Goal: Find specific page/section: Find specific page/section

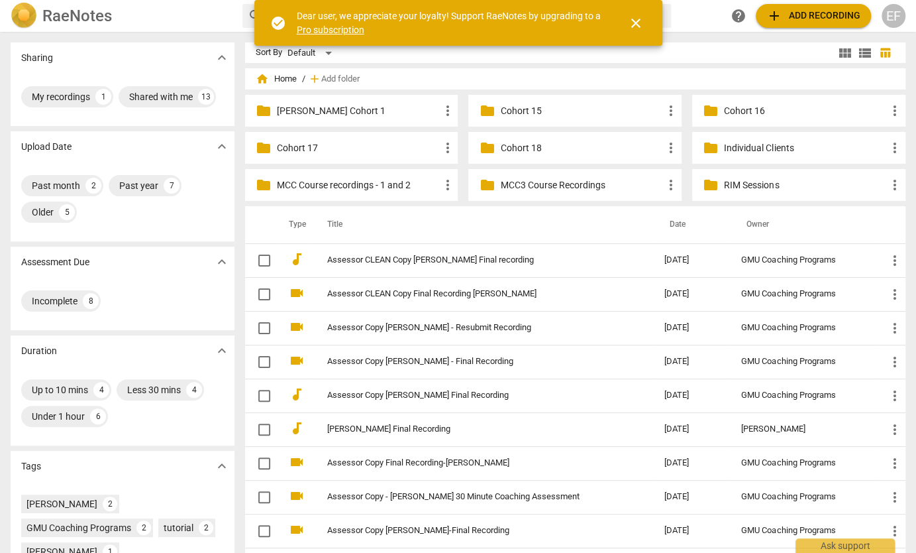
click at [554, 150] on p "Cohort 18" at bounding box center [581, 148] width 163 height 14
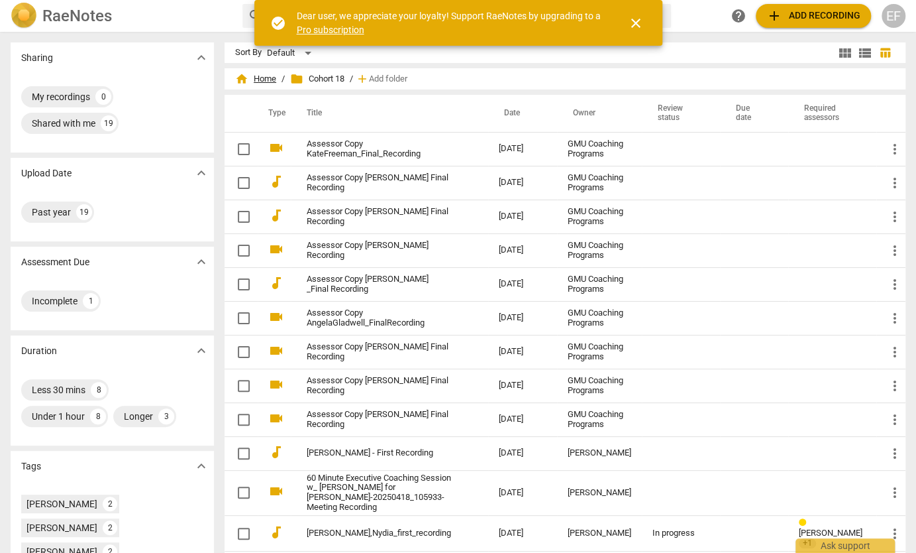
click at [276, 80] on span "home Home" at bounding box center [255, 78] width 41 height 13
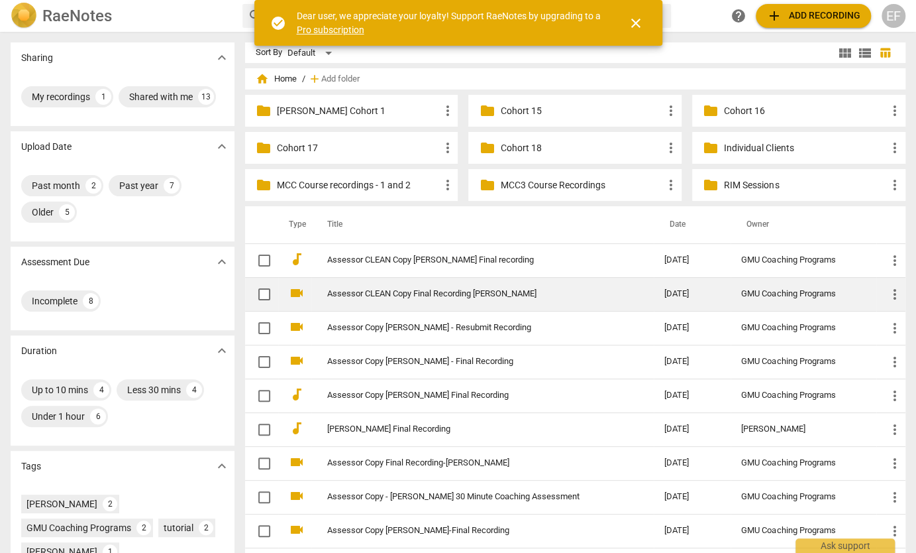
click at [374, 293] on link "Assessor CLEAN Copy Final Recording [PERSON_NAME]" at bounding box center [472, 294] width 290 height 10
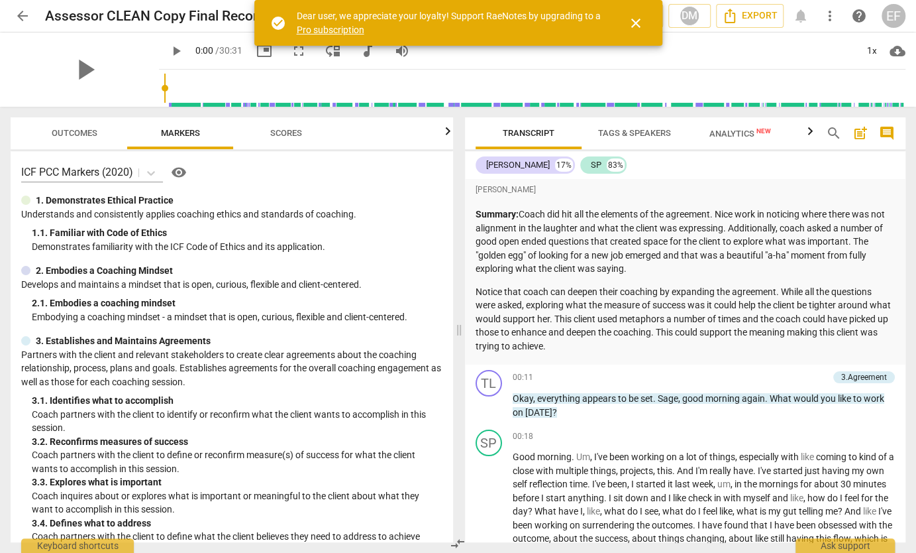
click at [75, 131] on span "Outcomes" at bounding box center [75, 133] width 46 height 10
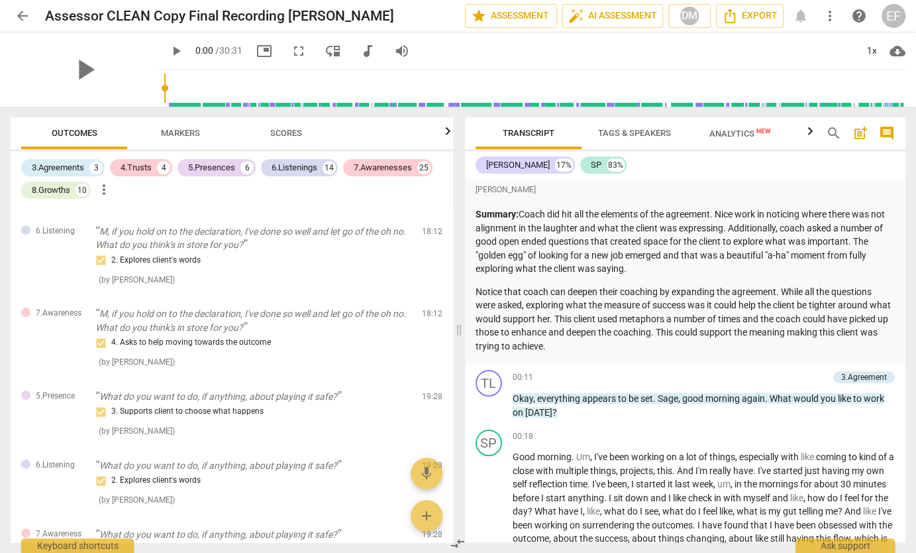
scroll to position [2745, 0]
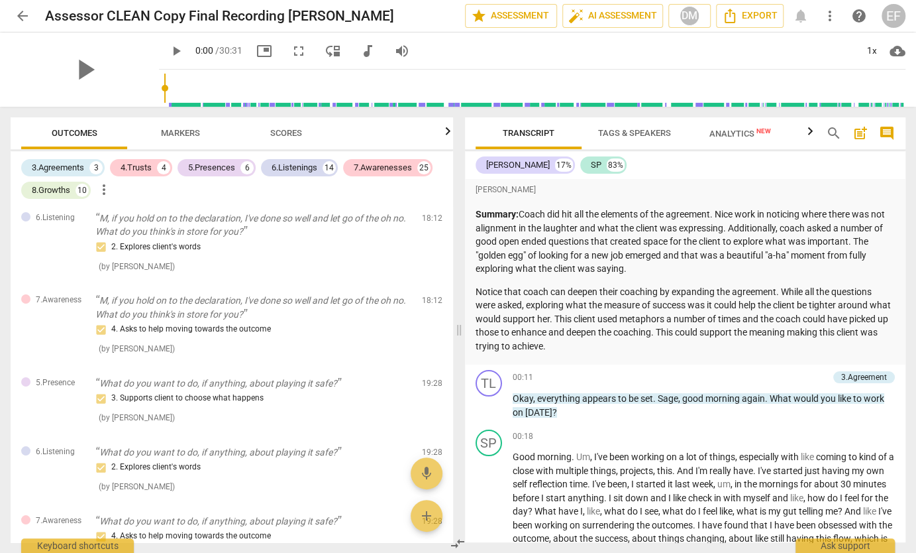
click at [23, 13] on span "arrow_back" at bounding box center [23, 16] width 16 height 16
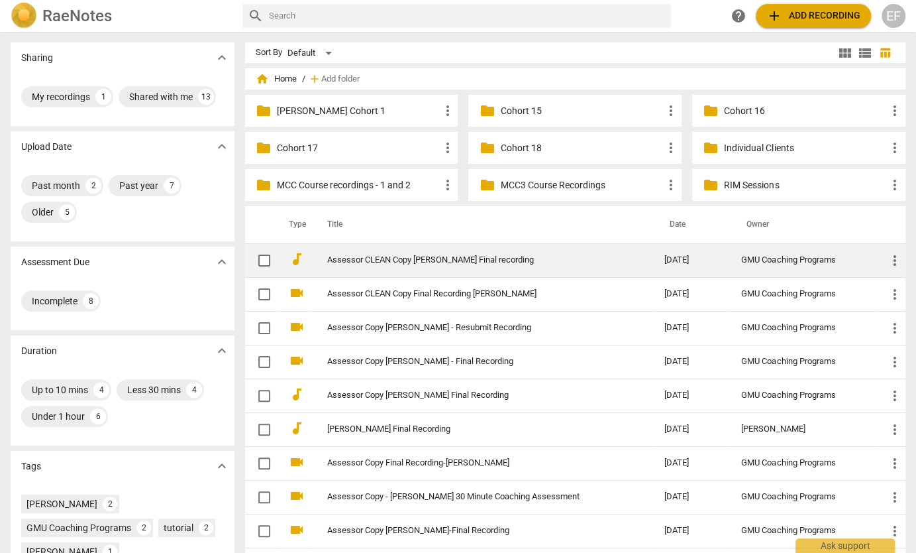
click at [378, 262] on link "Assessor CLEAN Copy [PERSON_NAME] Final recording" at bounding box center [472, 260] width 290 height 10
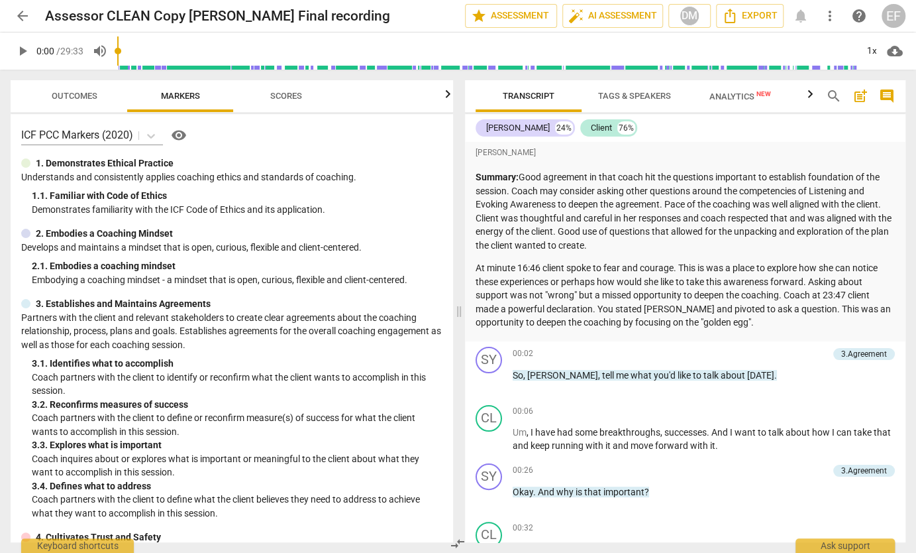
click at [85, 97] on span "Outcomes" at bounding box center [75, 96] width 46 height 10
